Goal: Task Accomplishment & Management: Use online tool/utility

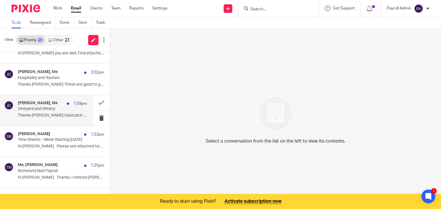
scroll to position [29, 0]
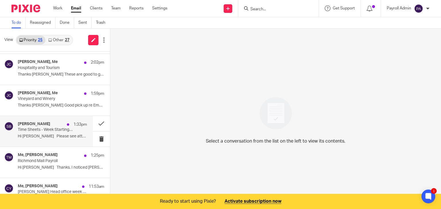
click at [47, 132] on p "Time Sheets - Week Starting [DATE]" at bounding box center [45, 130] width 55 height 5
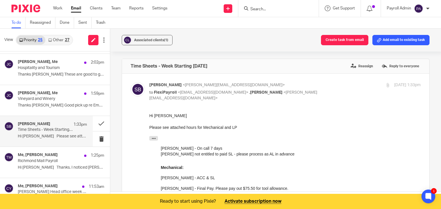
scroll to position [0, 0]
click at [401, 40] on button "Add email to existing task" at bounding box center [400, 40] width 57 height 10
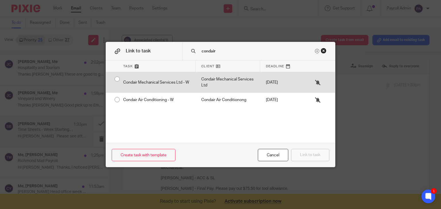
type input "condair"
click at [117, 81] on div "Condair Mechanical Services Ltd - W" at bounding box center [156, 82] width 78 height 20
radio input "true"
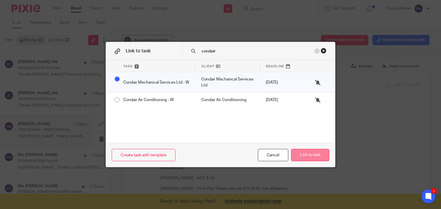
click at [321, 156] on button "Link to task" at bounding box center [310, 155] width 38 height 12
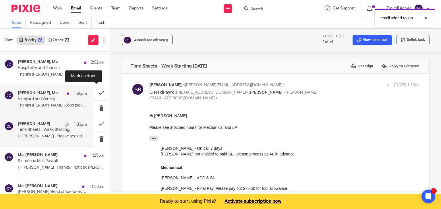
click at [94, 91] on button at bounding box center [101, 92] width 17 height 15
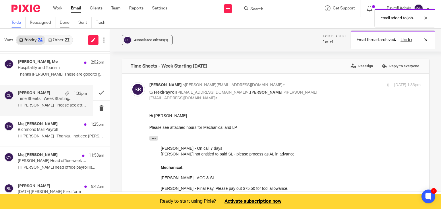
click at [63, 24] on link "Done" at bounding box center [67, 22] width 14 height 11
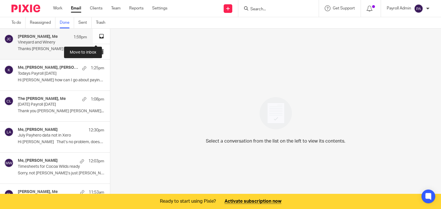
click at [93, 33] on button at bounding box center [101, 36] width 17 height 15
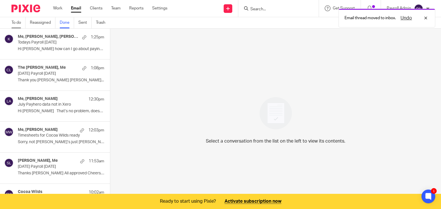
click at [15, 20] on link "To do" at bounding box center [18, 22] width 14 height 11
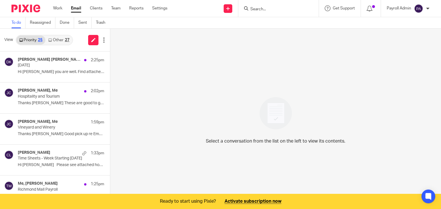
click at [58, 40] on link "Other 27" at bounding box center [58, 40] width 27 height 9
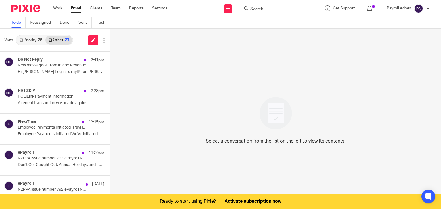
scroll to position [14, 0]
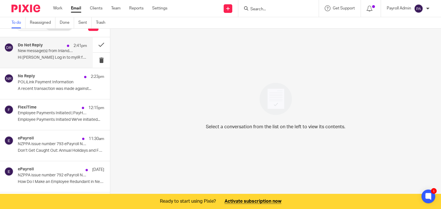
click at [44, 51] on p "New message(s) from Inland Revenue" at bounding box center [45, 51] width 55 height 5
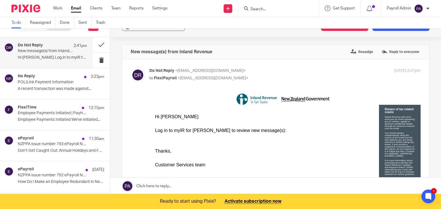
scroll to position [0, 0]
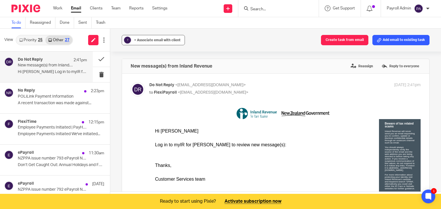
click at [146, 40] on span "+ Associate email with client" at bounding box center [157, 39] width 46 height 3
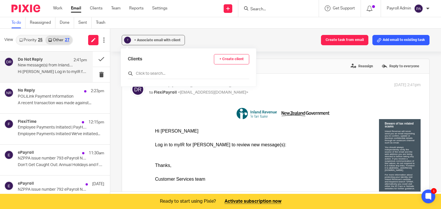
click at [143, 75] on input "text" at bounding box center [188, 74] width 121 height 6
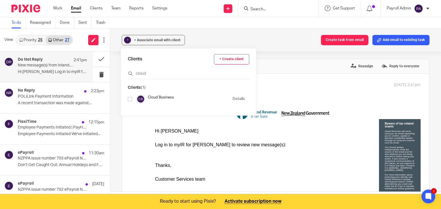
type input "cloud"
click at [130, 99] on input "checkbox" at bounding box center [130, 99] width 4 height 4
checkbox input "true"
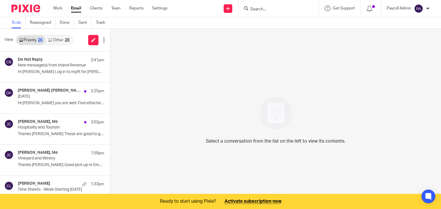
click at [62, 40] on link "Other 26" at bounding box center [58, 40] width 27 height 9
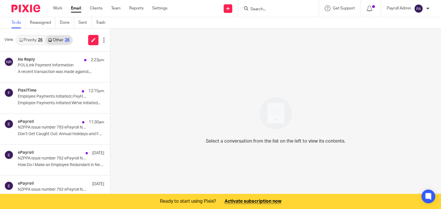
scroll to position [14, 0]
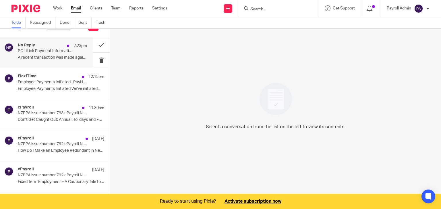
click at [53, 51] on p "POLiLink Payment Information" at bounding box center [45, 51] width 55 height 5
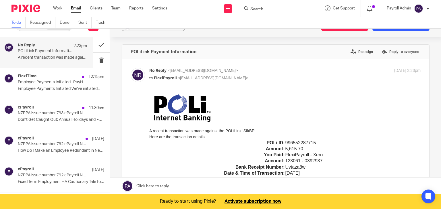
scroll to position [0, 0]
click at [382, 30] on button "Add email to existing task" at bounding box center [400, 26] width 57 height 10
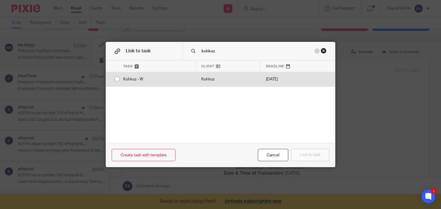
type input "kohkoz"
click at [119, 77] on div "Kohkoz - W" at bounding box center [156, 79] width 78 height 14
radio input "true"
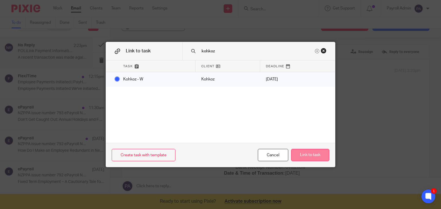
click at [314, 156] on button "Link to task" at bounding box center [310, 155] width 38 height 12
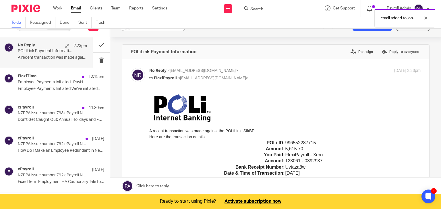
click at [134, 30] on button "? + Associate email with client" at bounding box center [153, 26] width 63 height 10
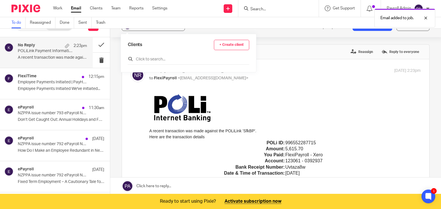
click at [143, 56] on input "text" at bounding box center [188, 59] width 121 height 6
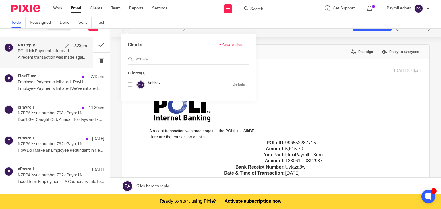
type input "kohkoz"
click at [131, 84] on input "checkbox" at bounding box center [130, 85] width 4 height 4
checkbox input "true"
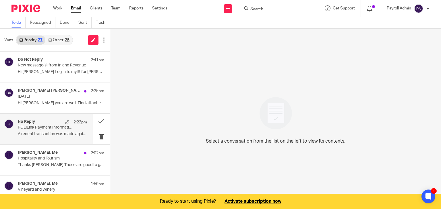
click at [39, 133] on p "A recent transaction was made against..." at bounding box center [52, 134] width 69 height 5
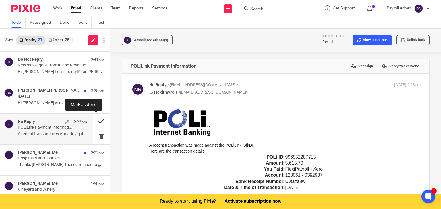
click at [98, 121] on button at bounding box center [101, 121] width 17 height 15
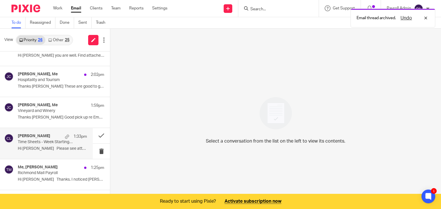
scroll to position [57, 0]
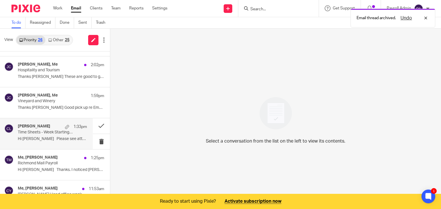
click at [50, 133] on p "Time Sheets - Week Starting [DATE]" at bounding box center [45, 132] width 55 height 5
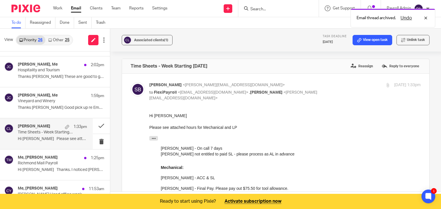
scroll to position [0, 0]
click at [97, 125] on button at bounding box center [101, 125] width 17 height 15
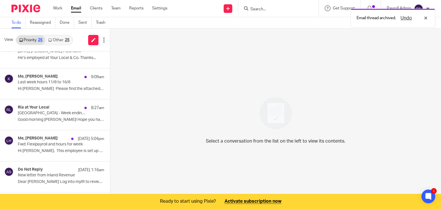
scroll to position [229, 0]
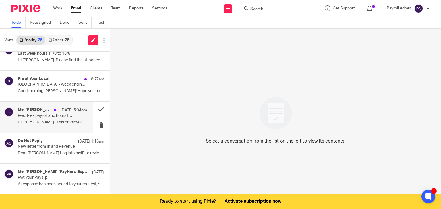
click at [51, 112] on div "[DATE] 5:04pm" at bounding box center [69, 111] width 36 height 6
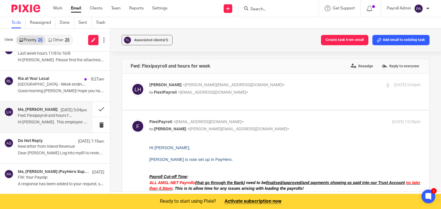
scroll to position [0, 0]
click at [95, 110] on button at bounding box center [101, 109] width 17 height 15
